Goal: Transaction & Acquisition: Purchase product/service

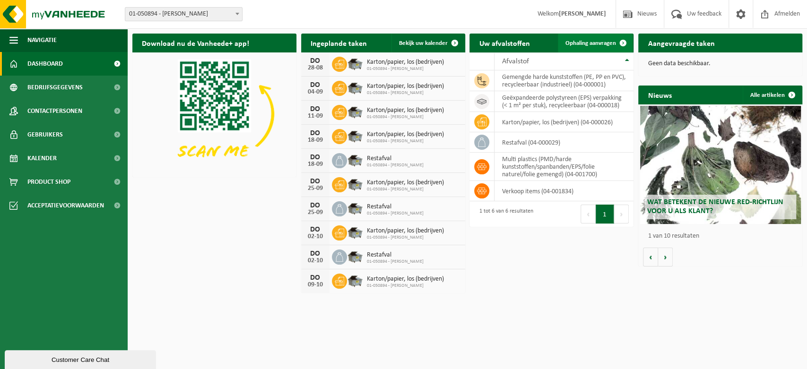
click at [589, 44] on span "Ophaling aanvragen" at bounding box center [591, 43] width 51 height 6
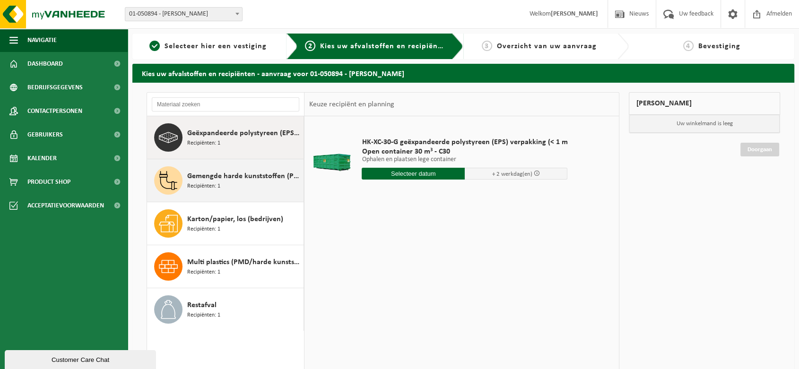
click at [204, 183] on span "Recipiënten: 1" at bounding box center [203, 186] width 33 height 9
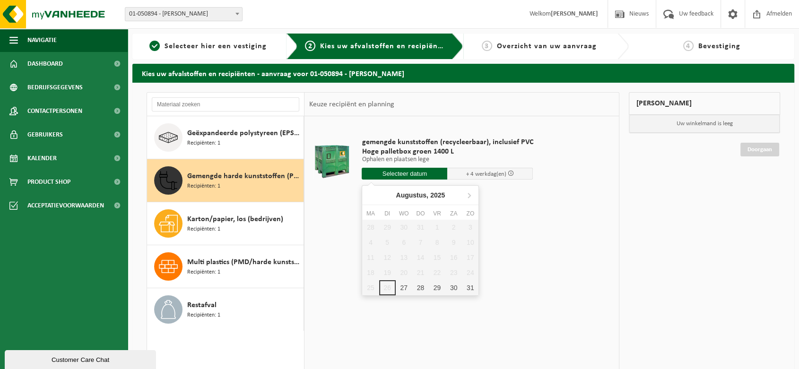
click at [412, 172] on input "text" at bounding box center [405, 174] width 86 height 12
click at [439, 286] on div "29" at bounding box center [437, 287] width 17 height 15
type input "Van 2025-08-29"
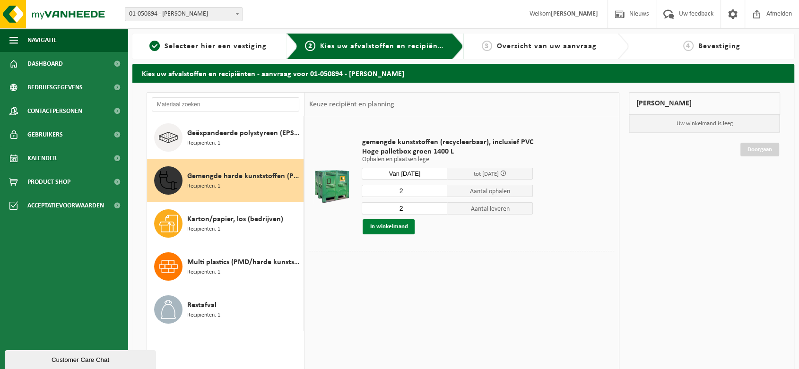
click at [393, 227] on button "In winkelmand" at bounding box center [389, 226] width 52 height 15
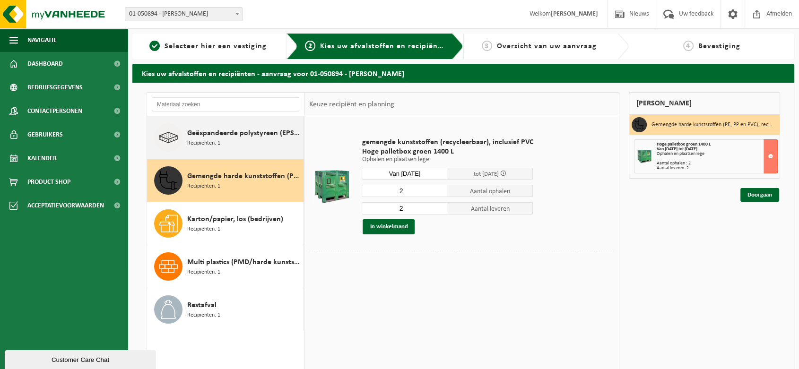
click at [192, 130] on span "Geëxpandeerde polystyreen (EPS) verpakking (< 1 m² per stuk), recycleerbaar" at bounding box center [244, 133] width 114 height 11
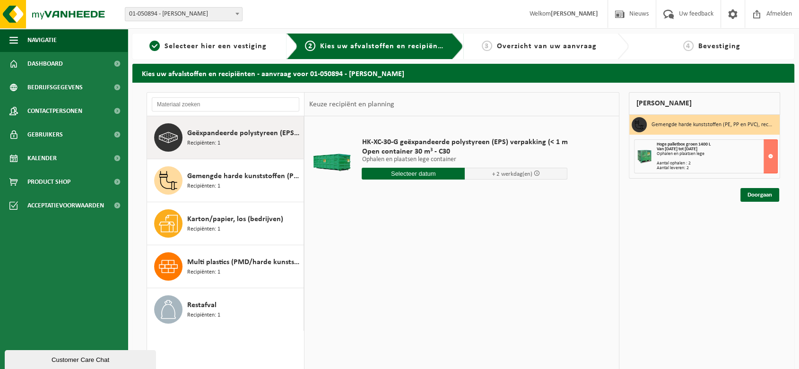
click at [415, 172] on input "text" at bounding box center [413, 174] width 103 height 12
click at [424, 289] on div "28" at bounding box center [420, 287] width 17 height 15
type input "Van 2025-08-28"
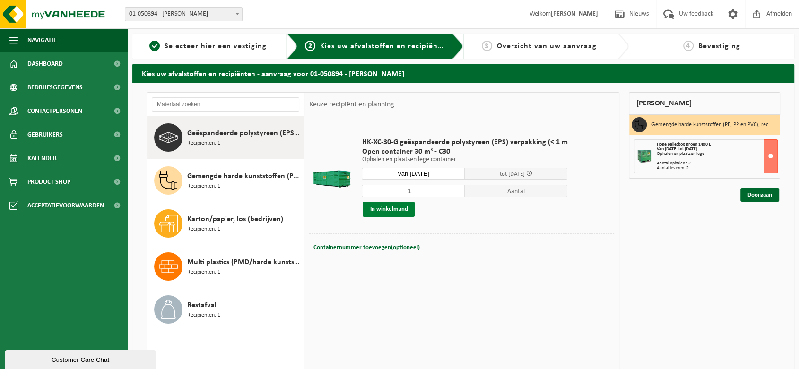
click at [398, 207] on button "In winkelmand" at bounding box center [389, 209] width 52 height 15
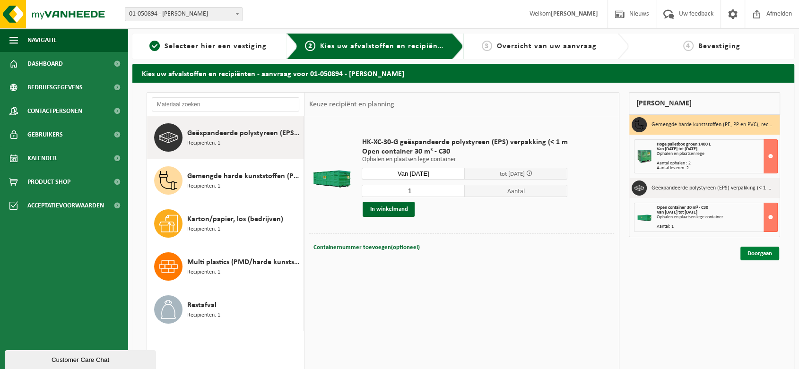
click at [756, 253] on link "Doorgaan" at bounding box center [760, 254] width 39 height 14
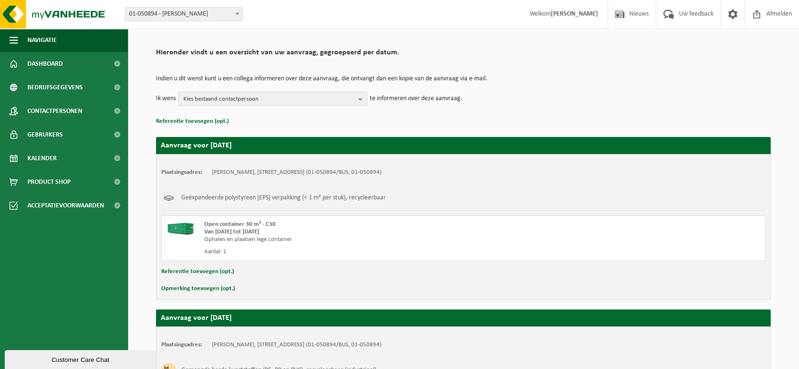
scroll to position [110, 0]
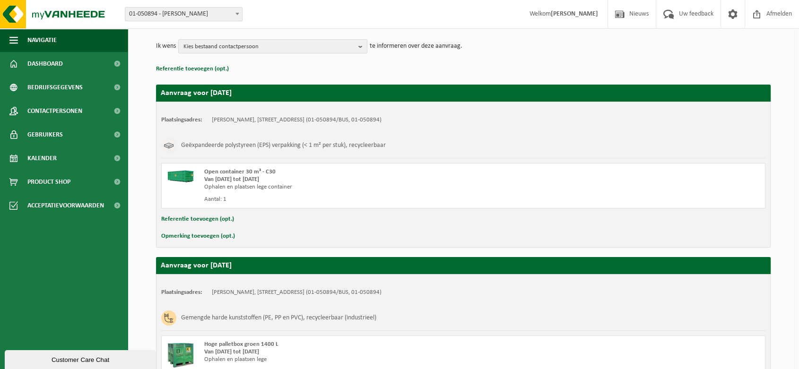
click at [196, 235] on button "Opmerking toevoegen (opt.)" at bounding box center [198, 236] width 74 height 12
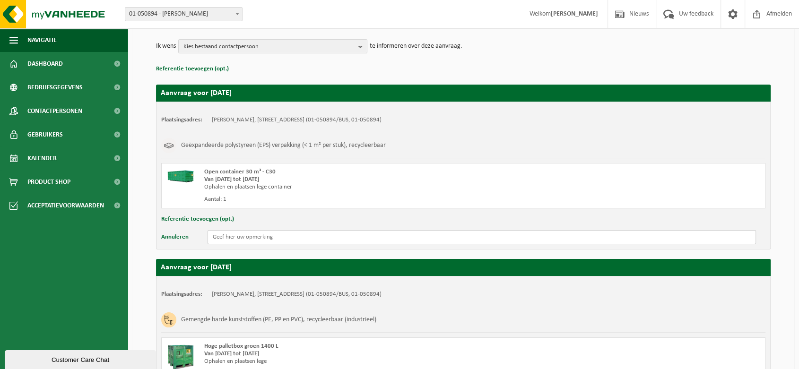
click at [253, 236] on input "text" at bounding box center [482, 237] width 549 height 14
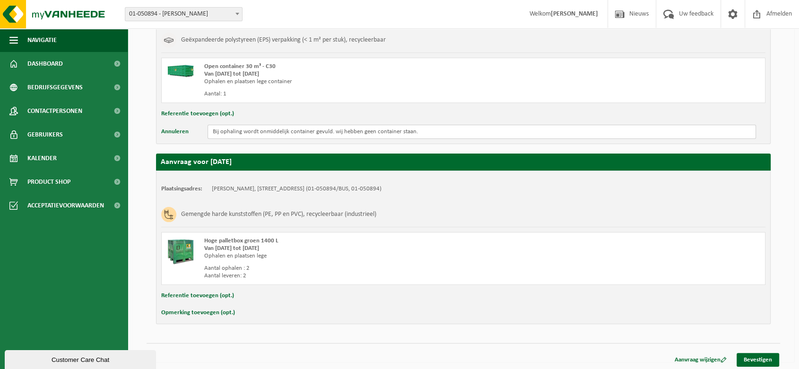
scroll to position [218, 0]
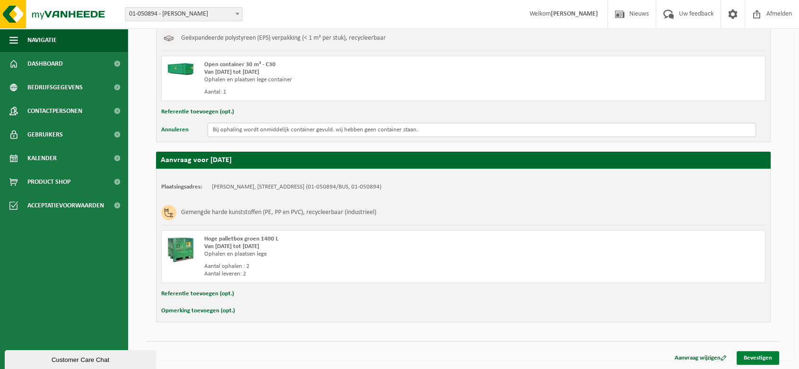
type input "Bij ophaling wordt onmiddelijk container gevuld. wij hebben geen container staa…"
click at [763, 355] on link "Bevestigen" at bounding box center [758, 358] width 43 height 14
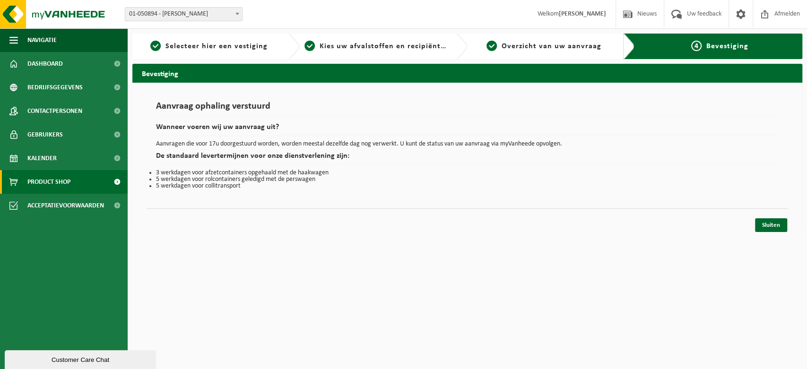
click at [44, 179] on span "Product Shop" at bounding box center [48, 182] width 43 height 24
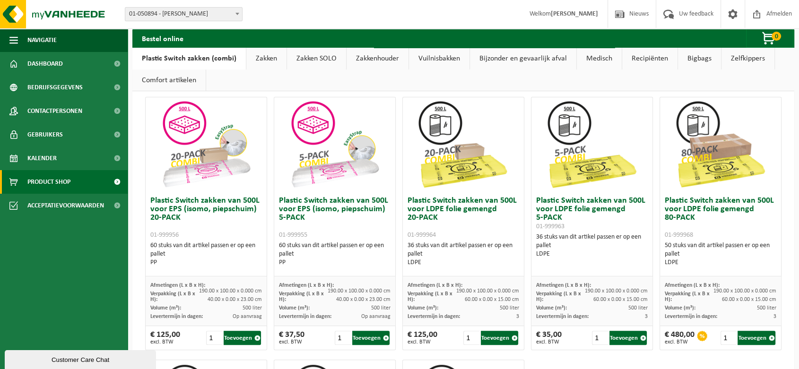
scroll to position [367, 0]
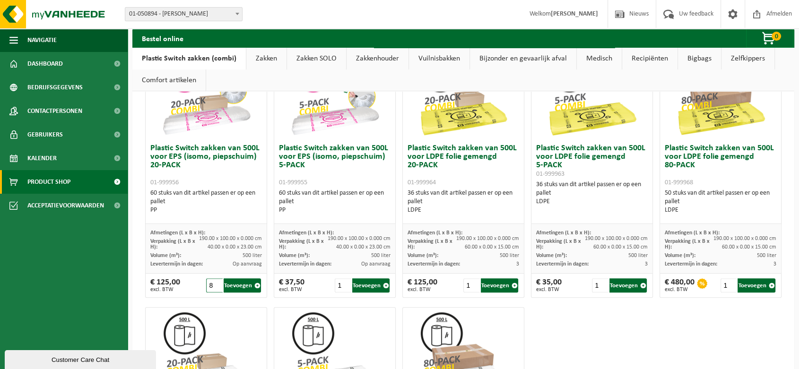
drag, startPoint x: 213, startPoint y: 284, endPoint x: 203, endPoint y: 284, distance: 10.4
click at [206, 284] on input "8" at bounding box center [214, 286] width 17 height 14
click at [214, 286] on input "7" at bounding box center [214, 286] width 17 height 14
click at [214, 286] on input "6" at bounding box center [214, 286] width 17 height 14
click at [214, 286] on input "5" at bounding box center [214, 286] width 17 height 14
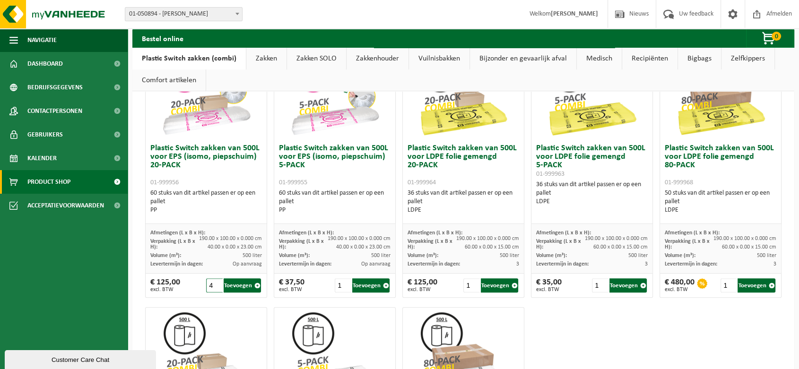
click at [214, 286] on input "4" at bounding box center [214, 286] width 17 height 14
click at [214, 286] on input "3" at bounding box center [214, 286] width 17 height 14
click at [217, 288] on input "2" at bounding box center [214, 286] width 17 height 14
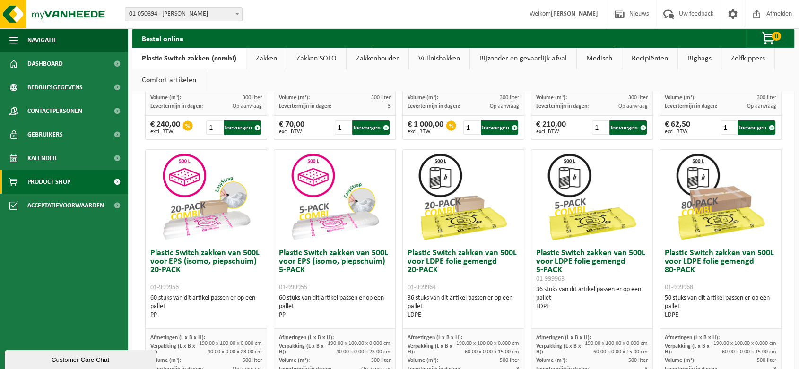
scroll to position [315, 0]
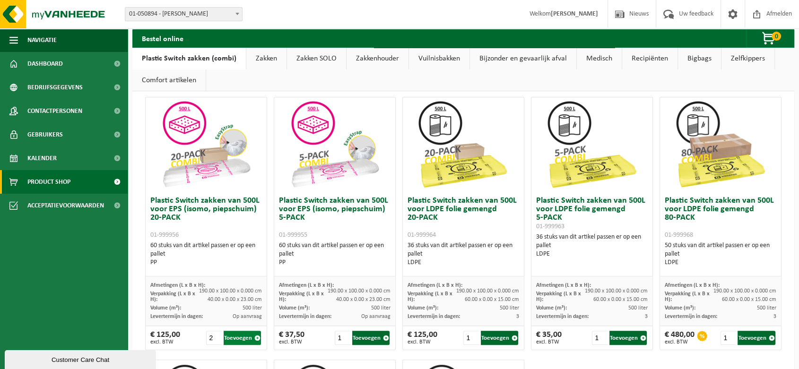
click at [236, 339] on button "Toevoegen" at bounding box center [243, 338] width 38 height 14
type input "1"
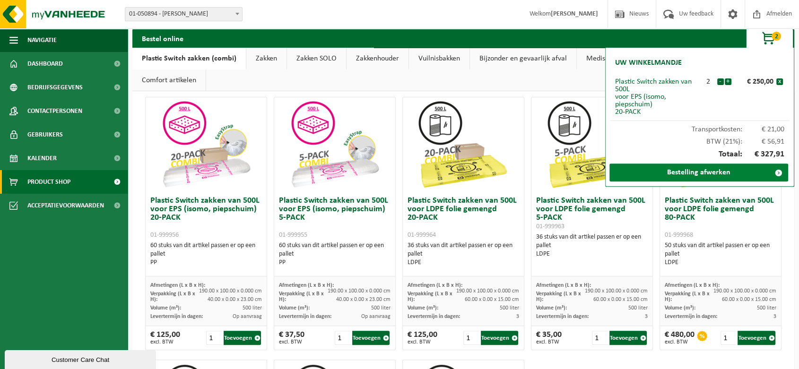
click at [705, 172] on link "Bestelling afwerken" at bounding box center [699, 173] width 179 height 18
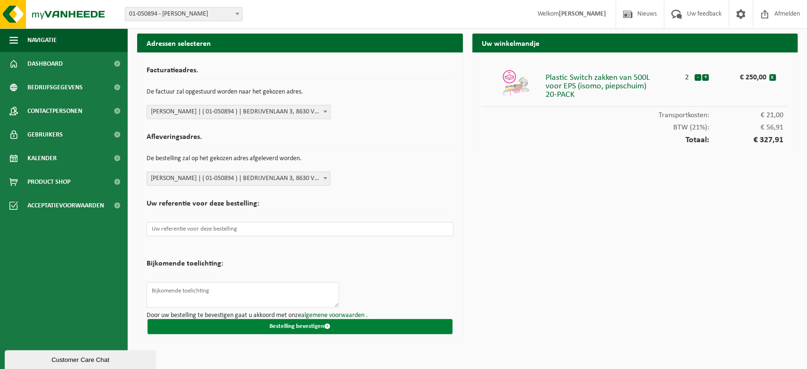
click at [296, 327] on button "Bestelling bevestigen" at bounding box center [300, 326] width 305 height 15
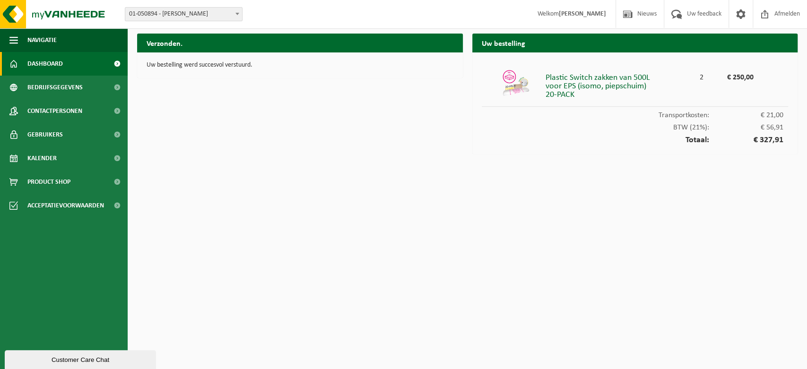
click at [47, 62] on span "Dashboard" at bounding box center [44, 64] width 35 height 24
